Goal: Check status: Check status

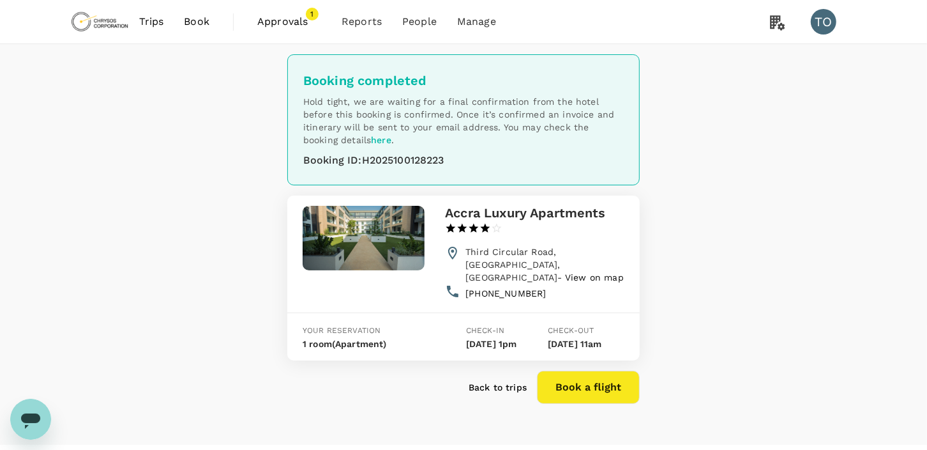
click at [279, 24] on span "Approvals" at bounding box center [289, 21] width 64 height 15
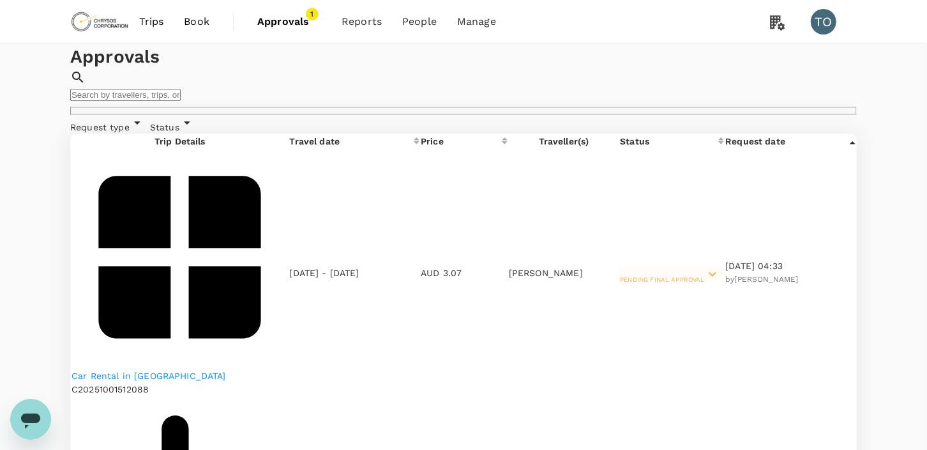
click at [181, 95] on input "text" at bounding box center [125, 95] width 110 height 12
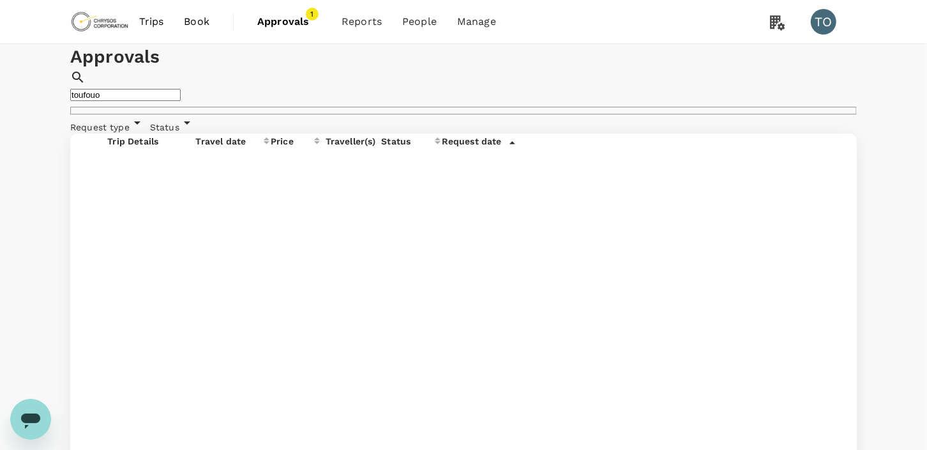
type input "toufouo"
click at [745, 133] on div "Request type Status" at bounding box center [461, 122] width 792 height 24
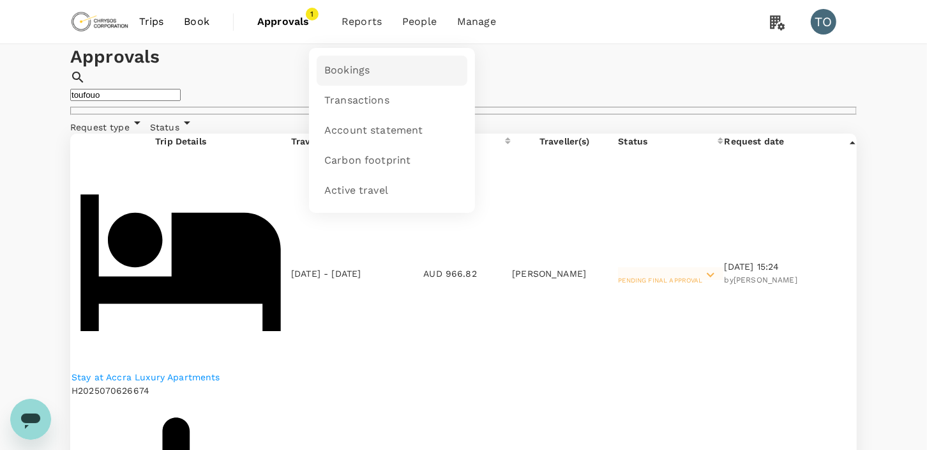
click at [361, 70] on span "Bookings" at bounding box center [346, 70] width 45 height 15
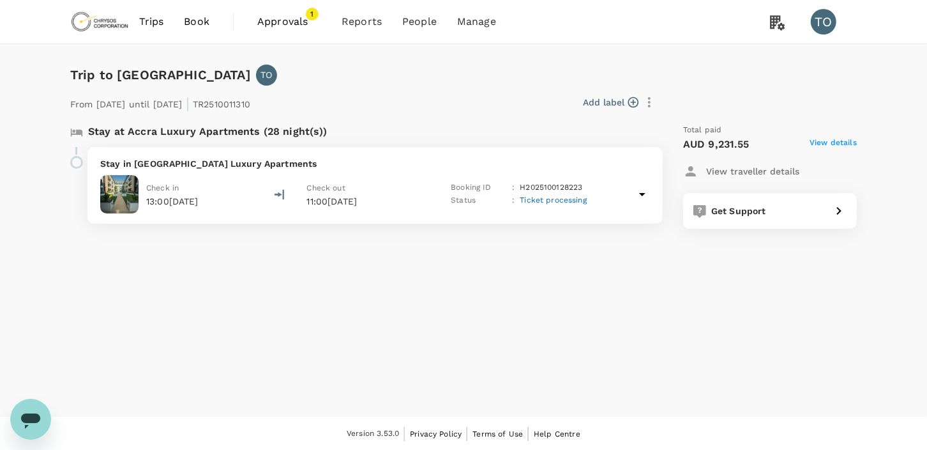
click at [642, 194] on icon at bounding box center [642, 194] width 6 height 3
